Goal: Go to known website: Go to known website

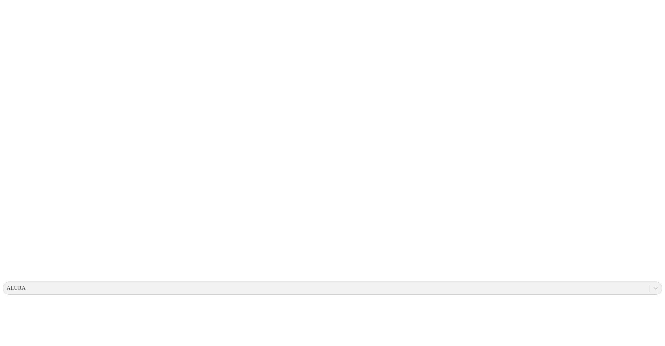
click at [13, 15] on icon at bounding box center [13, 141] width 21 height 277
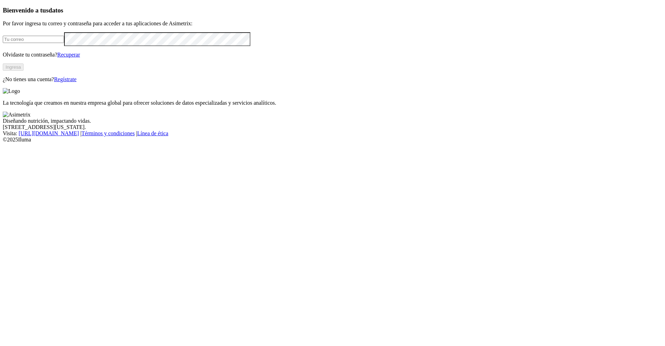
type input "[PERSON_NAME][EMAIL_ADDRESS][PERSON_NAME][DOMAIN_NAME]"
click at [24, 71] on button "Ingresa" at bounding box center [13, 66] width 21 height 7
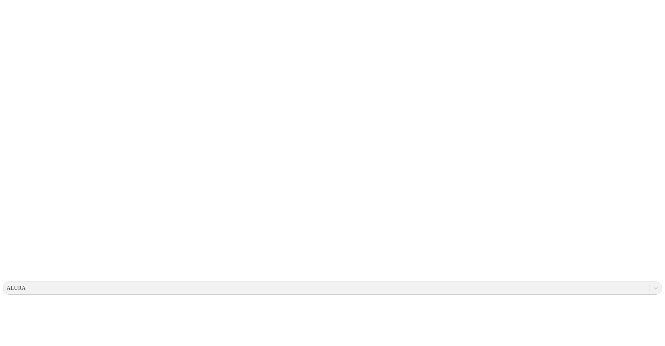
click at [14, 11] on icon at bounding box center [13, 141] width 21 height 277
click at [14, 131] on icon at bounding box center [13, 141] width 21 height 21
